Goal: Information Seeking & Learning: Learn about a topic

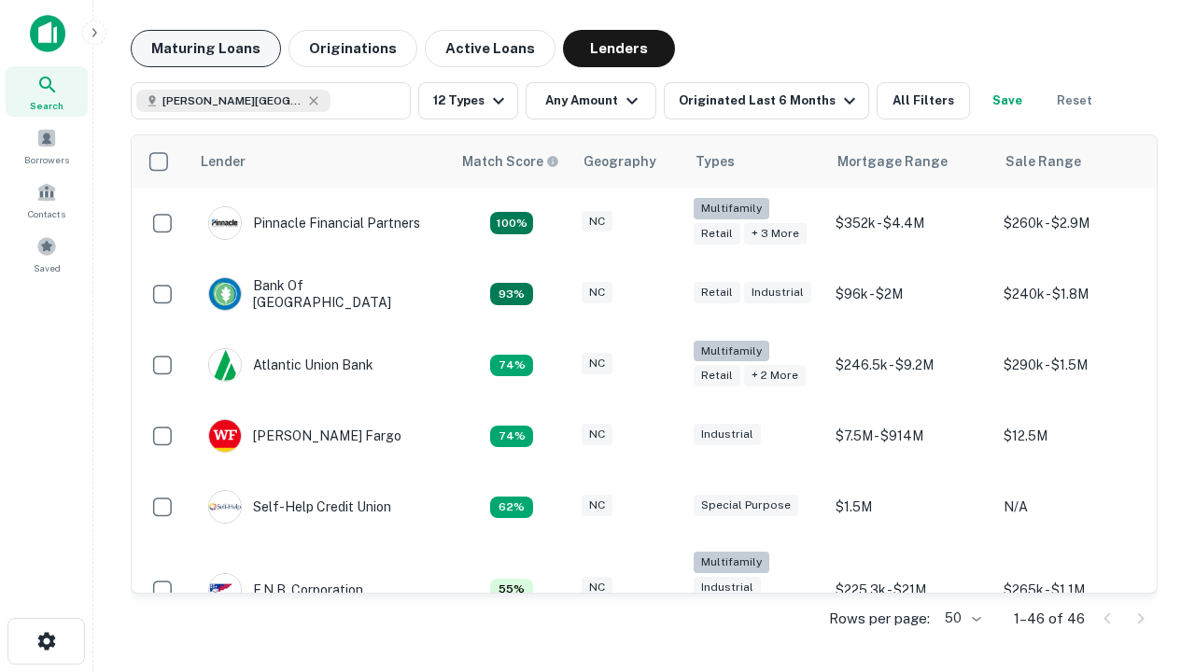
click at [205, 49] on button "Maturing Loans" at bounding box center [206, 48] width 150 height 37
